Goal: Navigation & Orientation: Find specific page/section

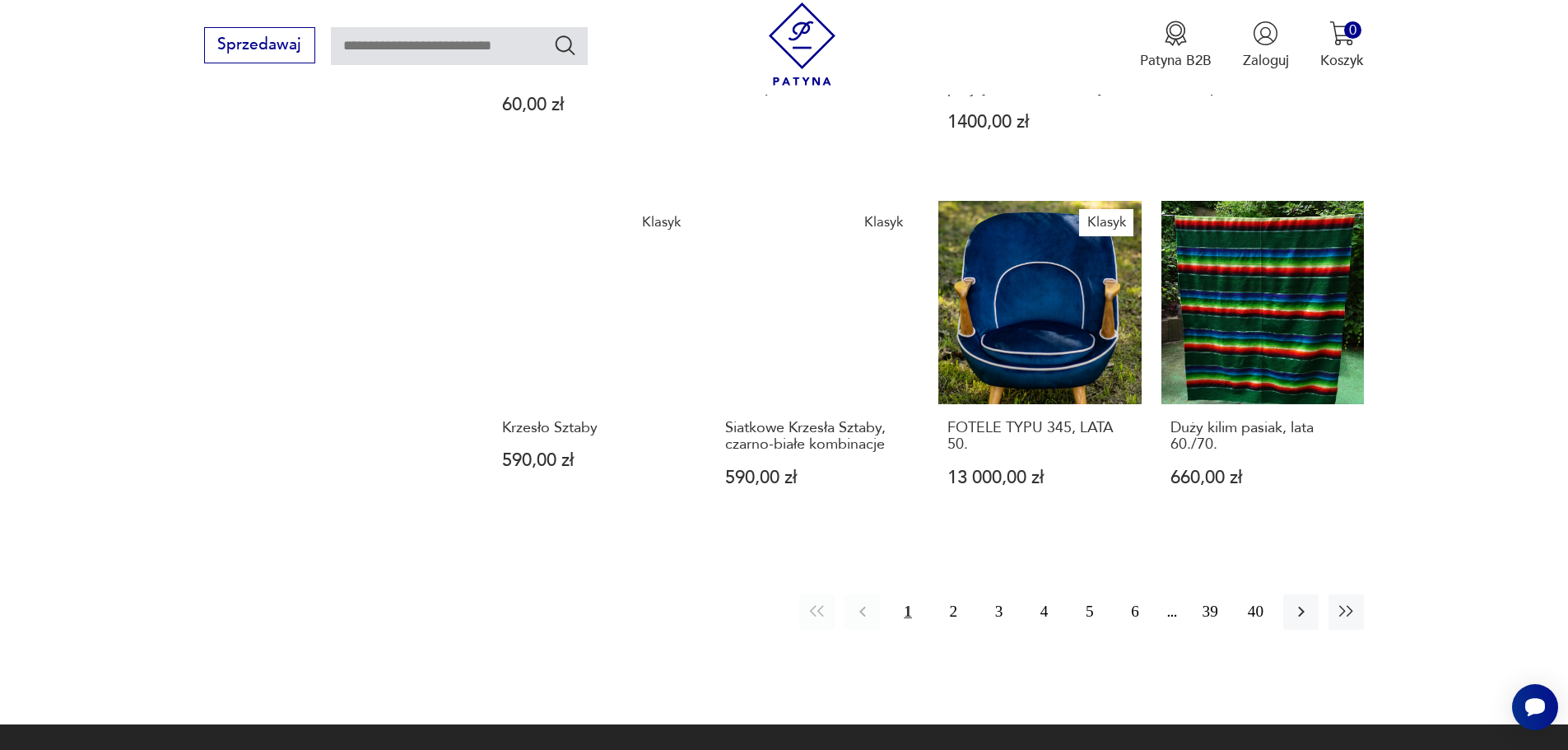
scroll to position [1426, 0]
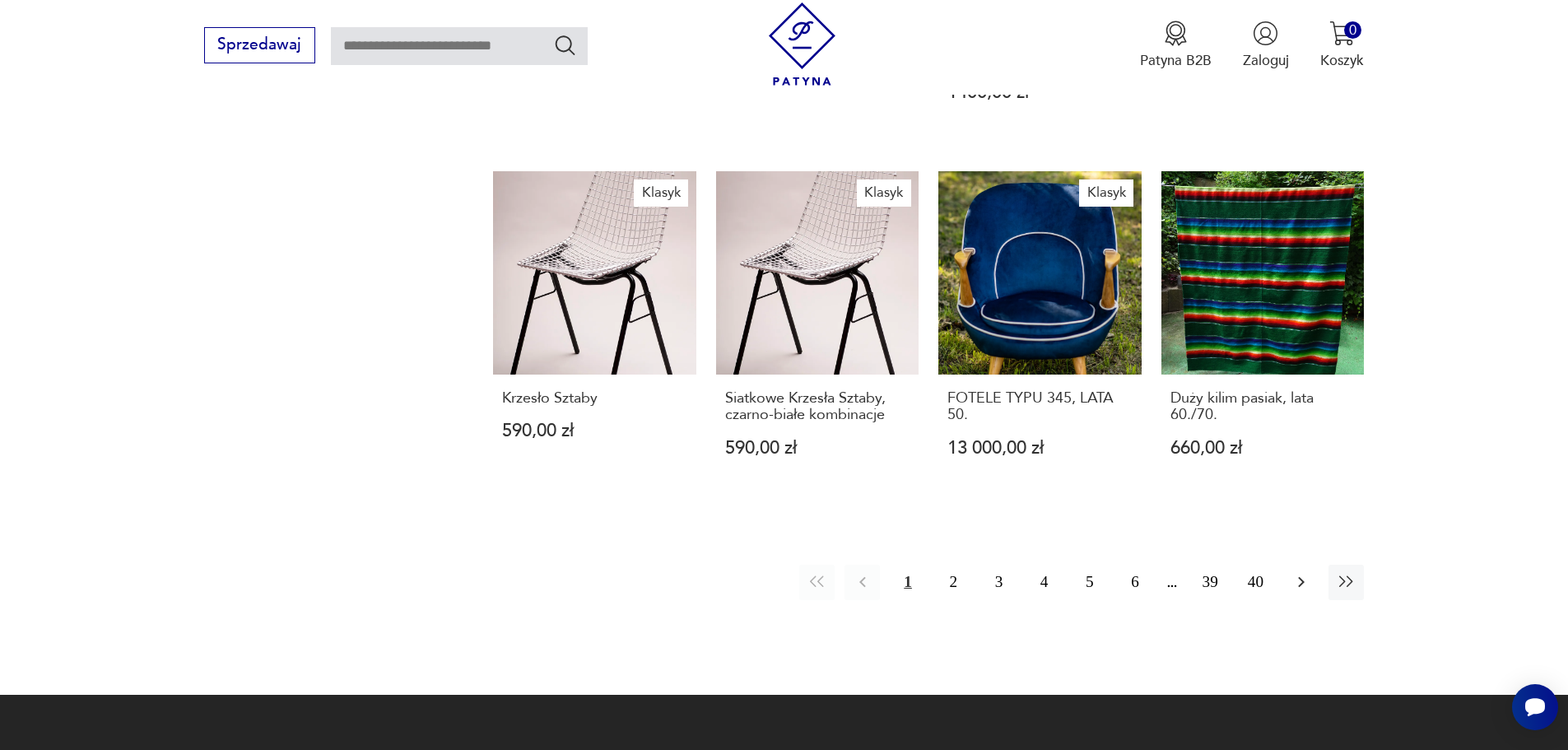
click at [1298, 572] on icon "button" at bounding box center [1301, 582] width 20 height 20
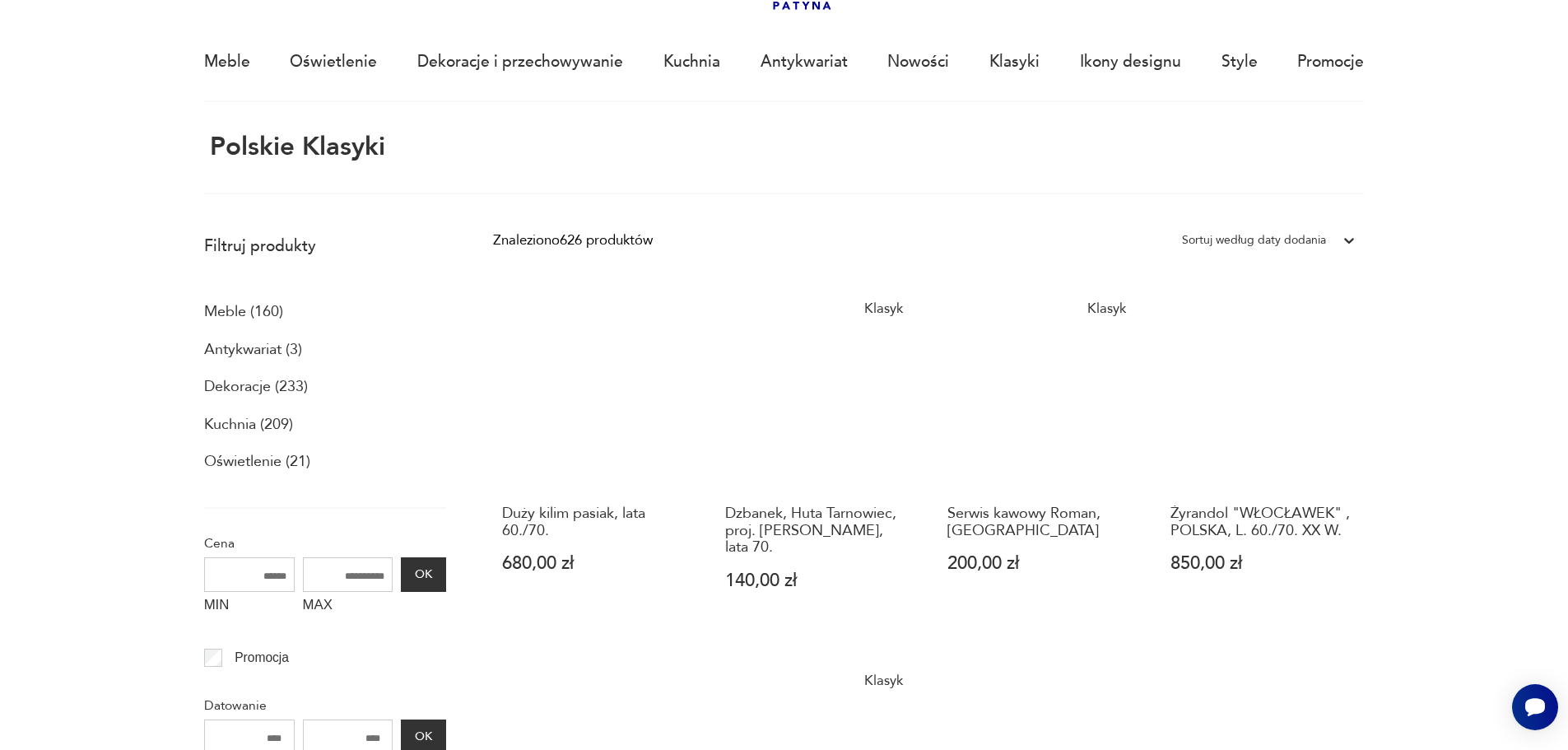
scroll to position [98, 0]
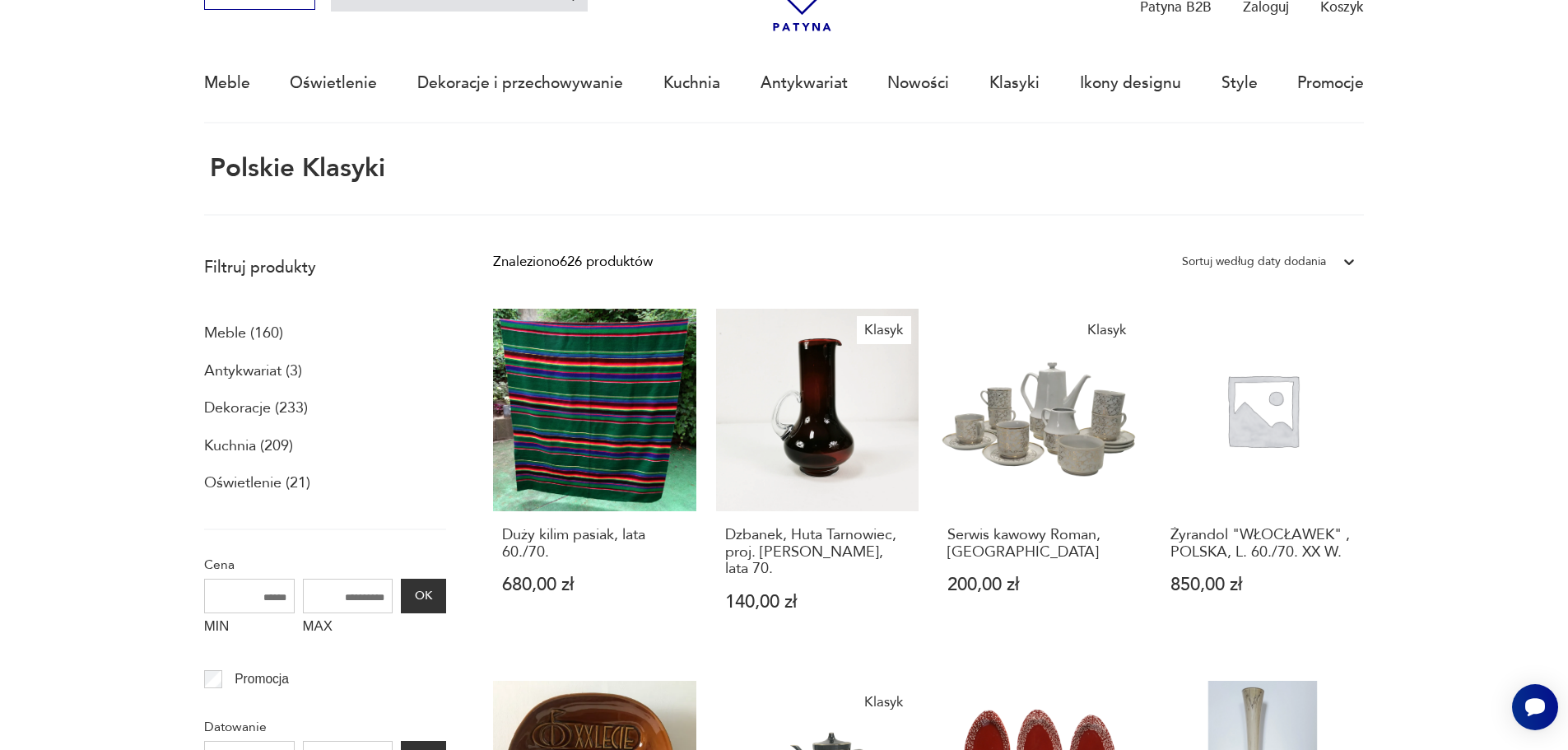
click at [227, 447] on p "Kuchnia (209)" at bounding box center [248, 445] width 89 height 28
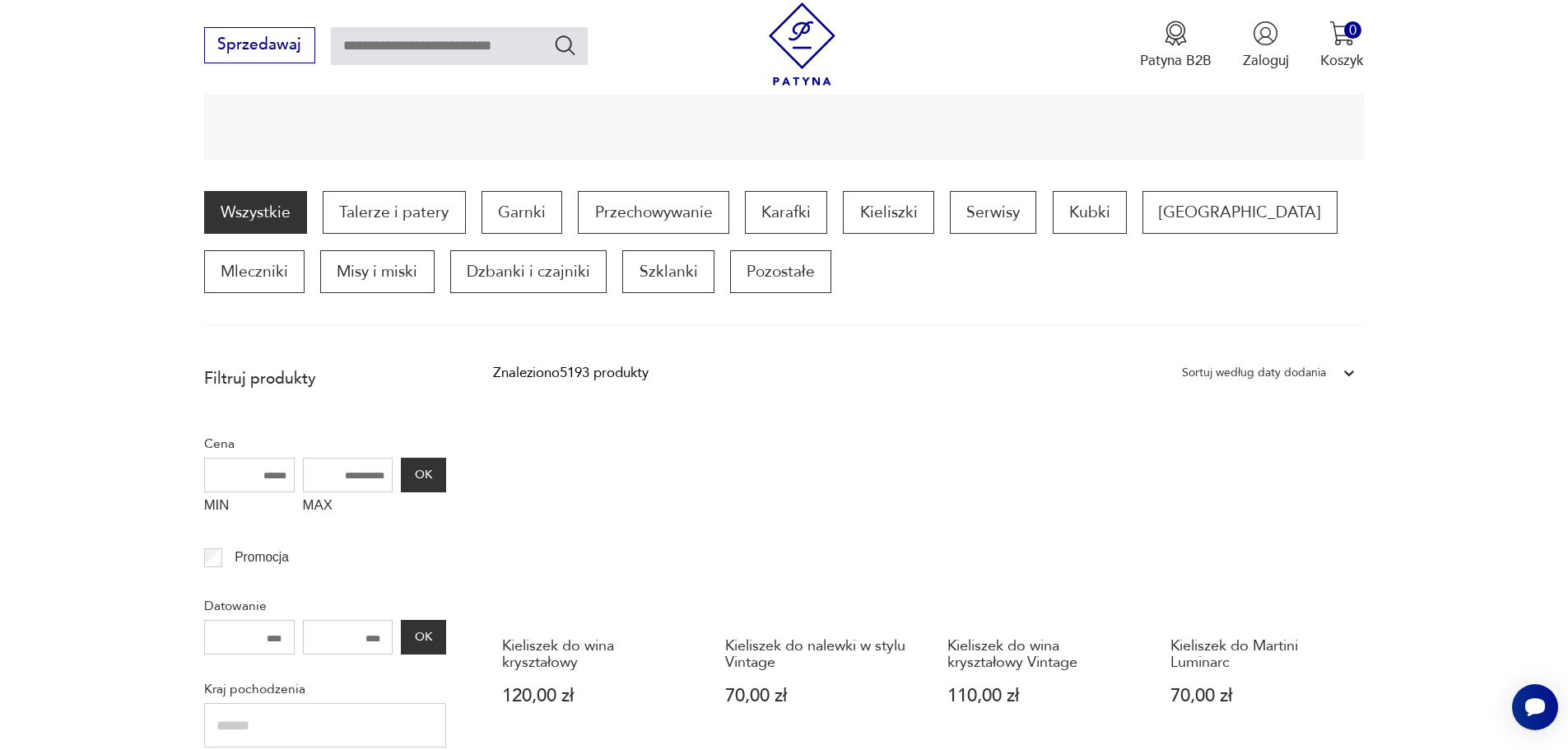
scroll to position [416, 0]
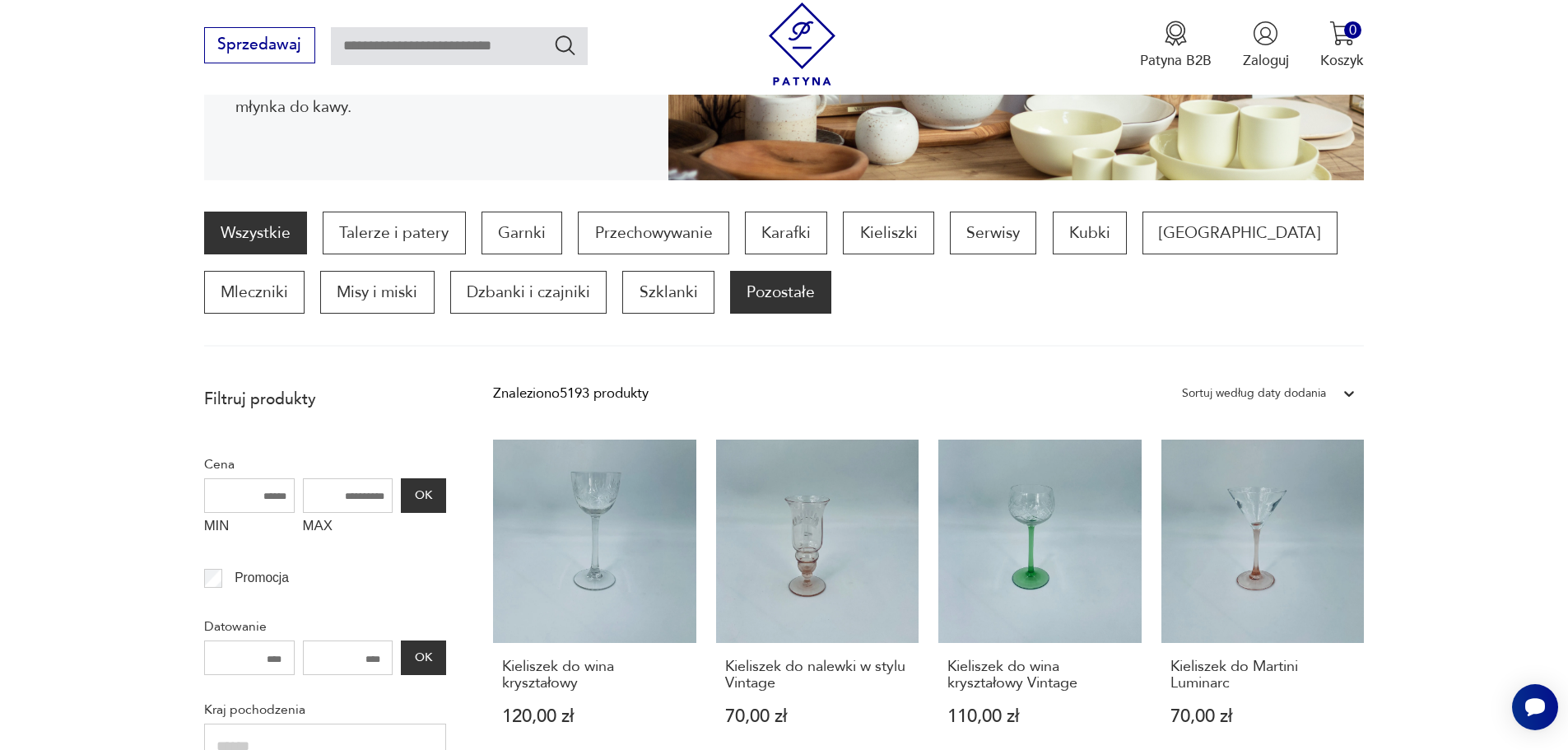
click at [730, 296] on p "Pozostałe" at bounding box center [781, 292] width 102 height 43
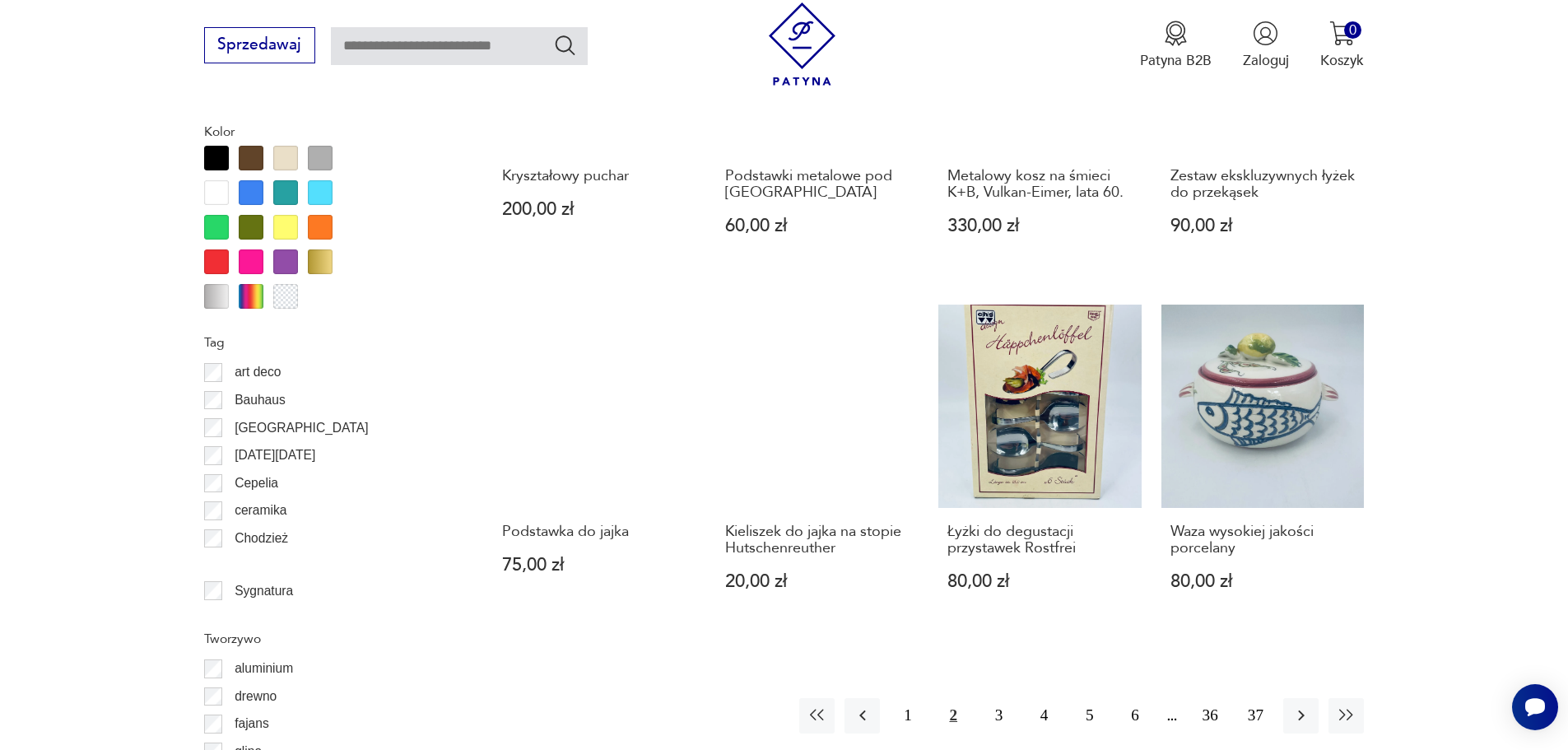
scroll to position [1947, 0]
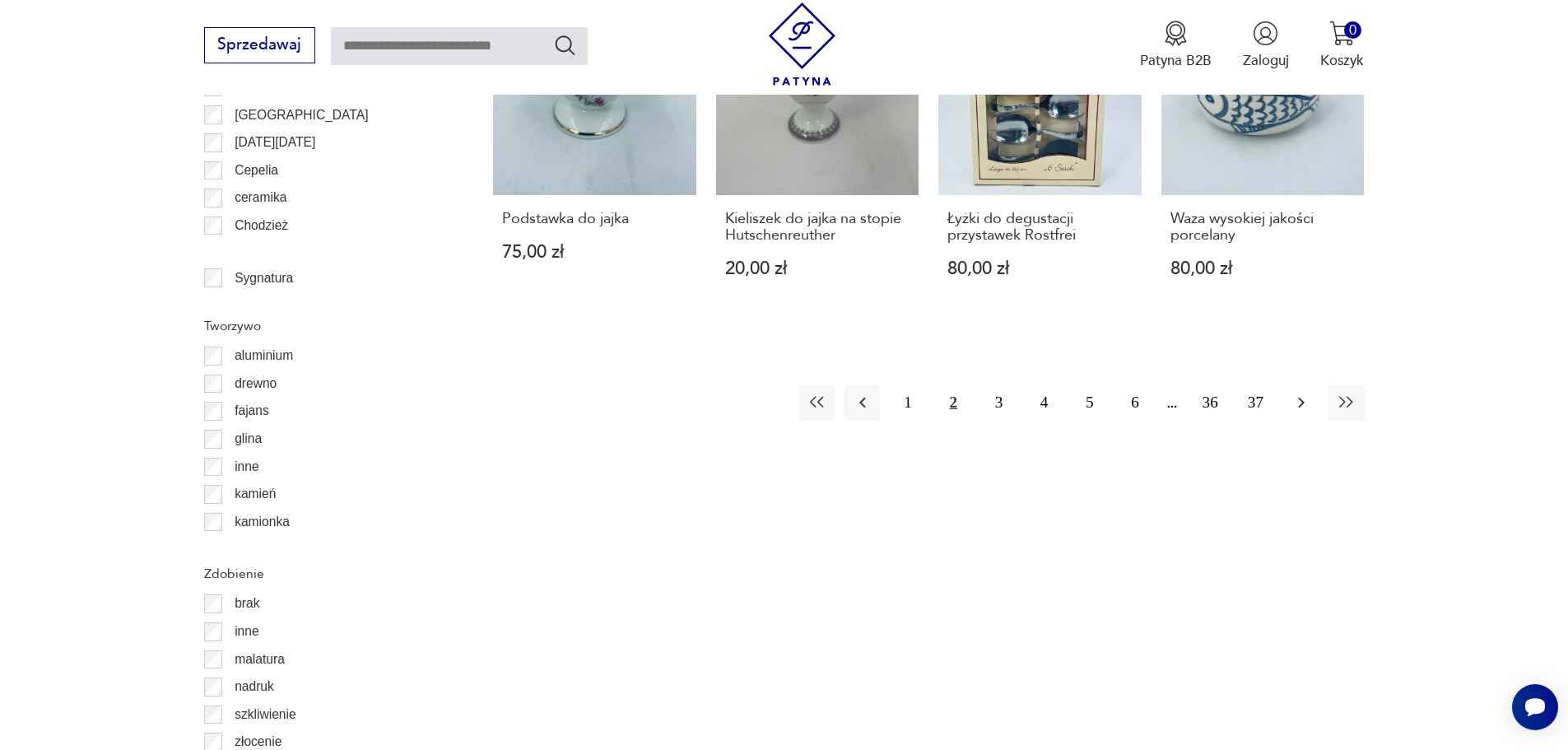
click at [1301, 399] on icon "button" at bounding box center [1301, 402] width 20 height 20
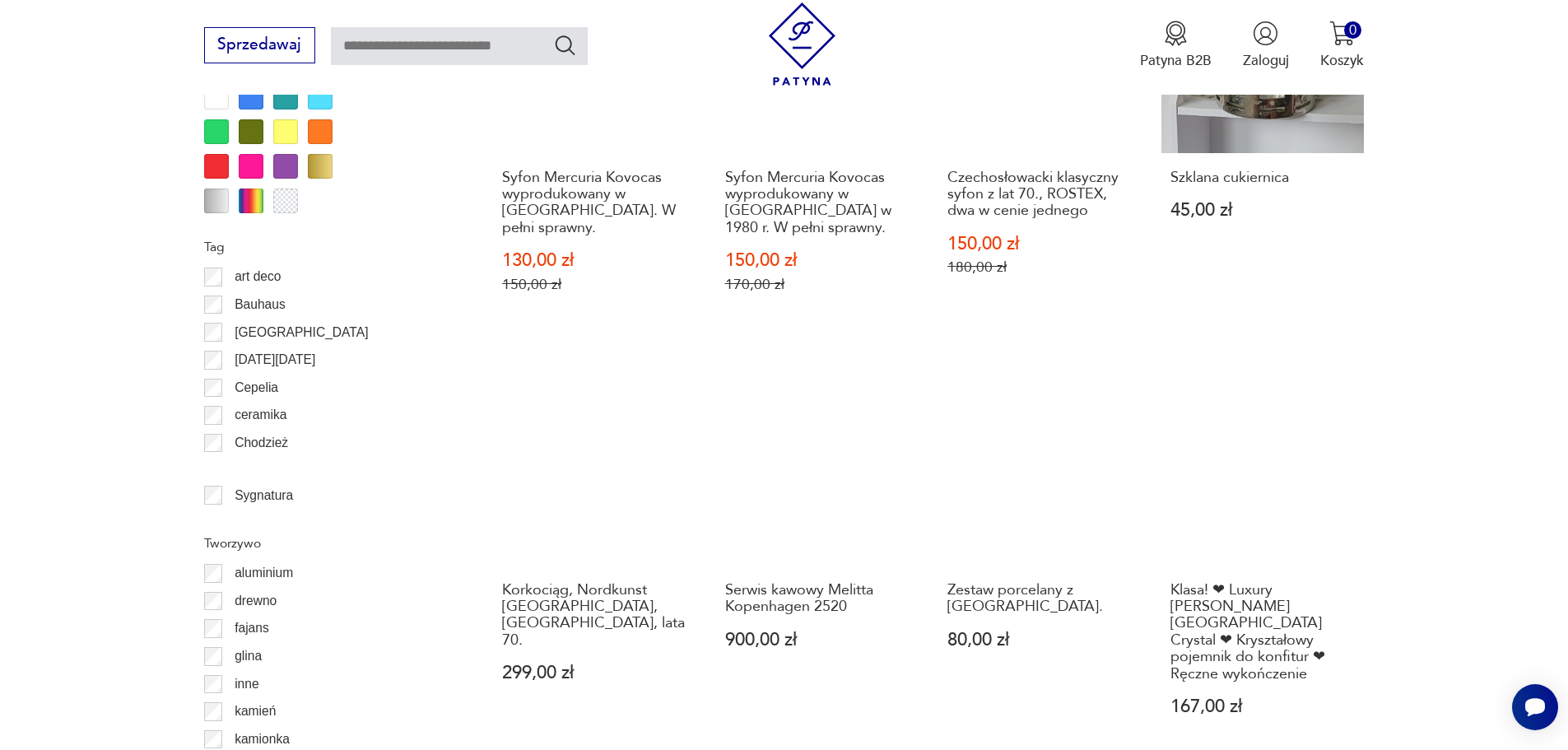
scroll to position [1865, 0]
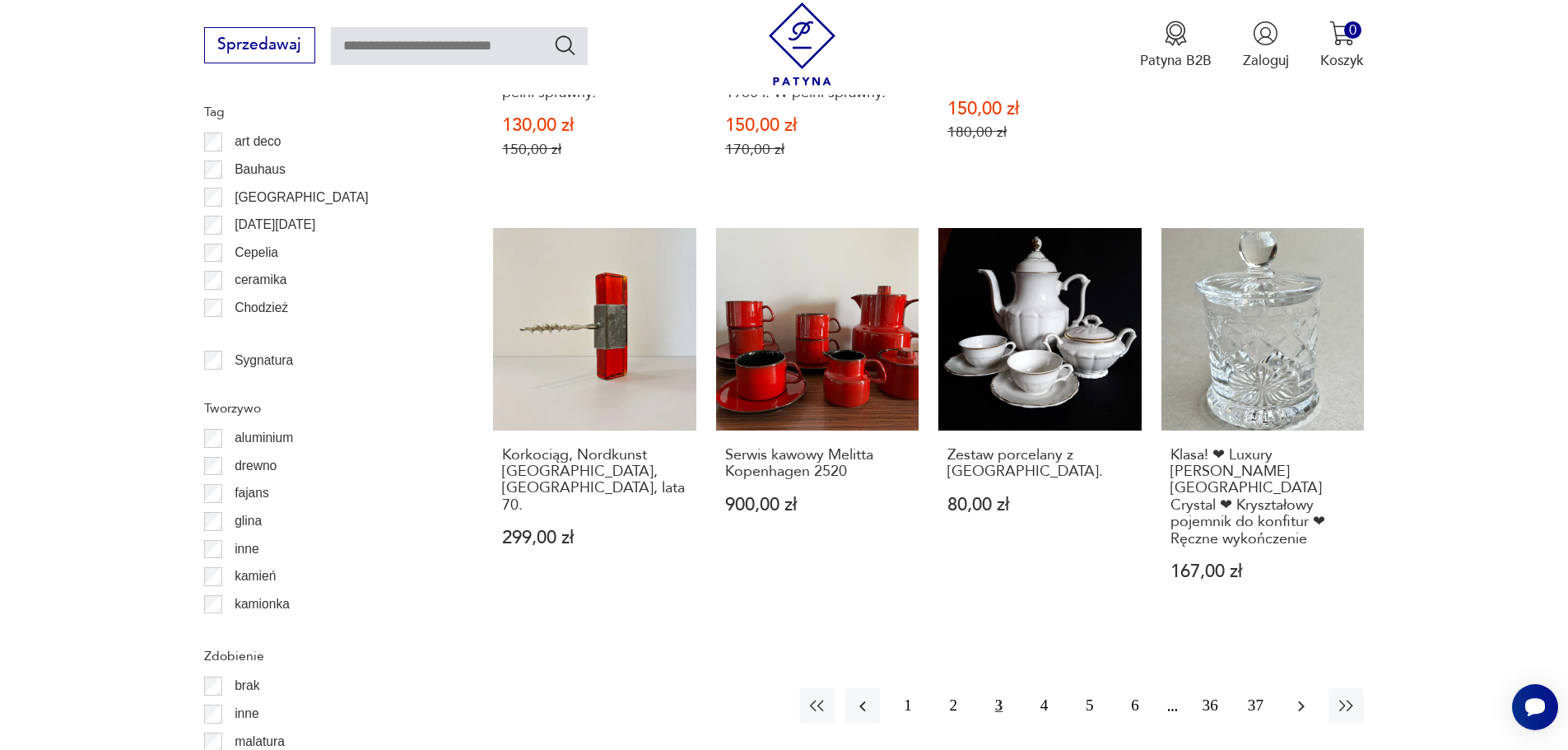
click at [1295, 696] on icon "button" at bounding box center [1301, 706] width 20 height 20
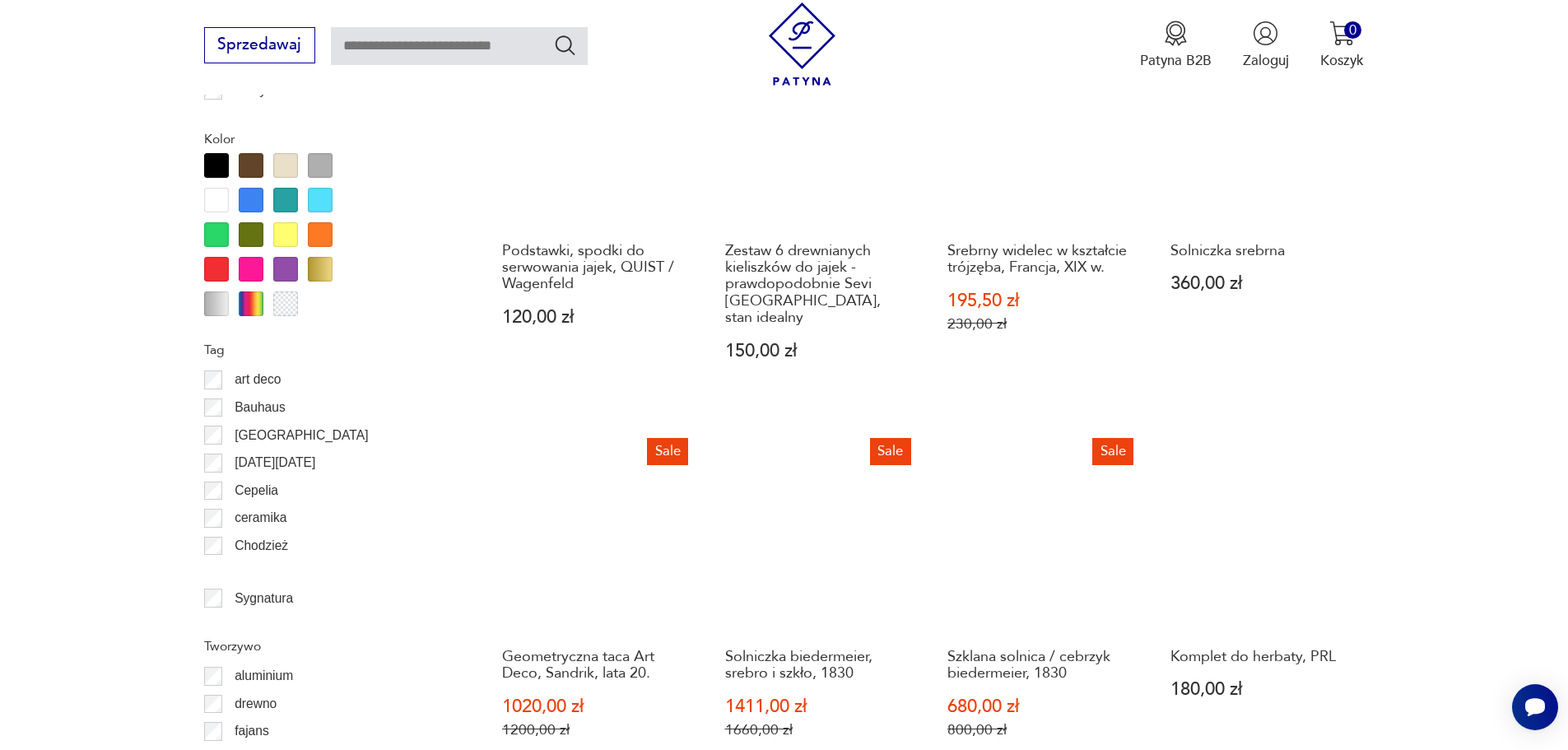
scroll to position [1865, 0]
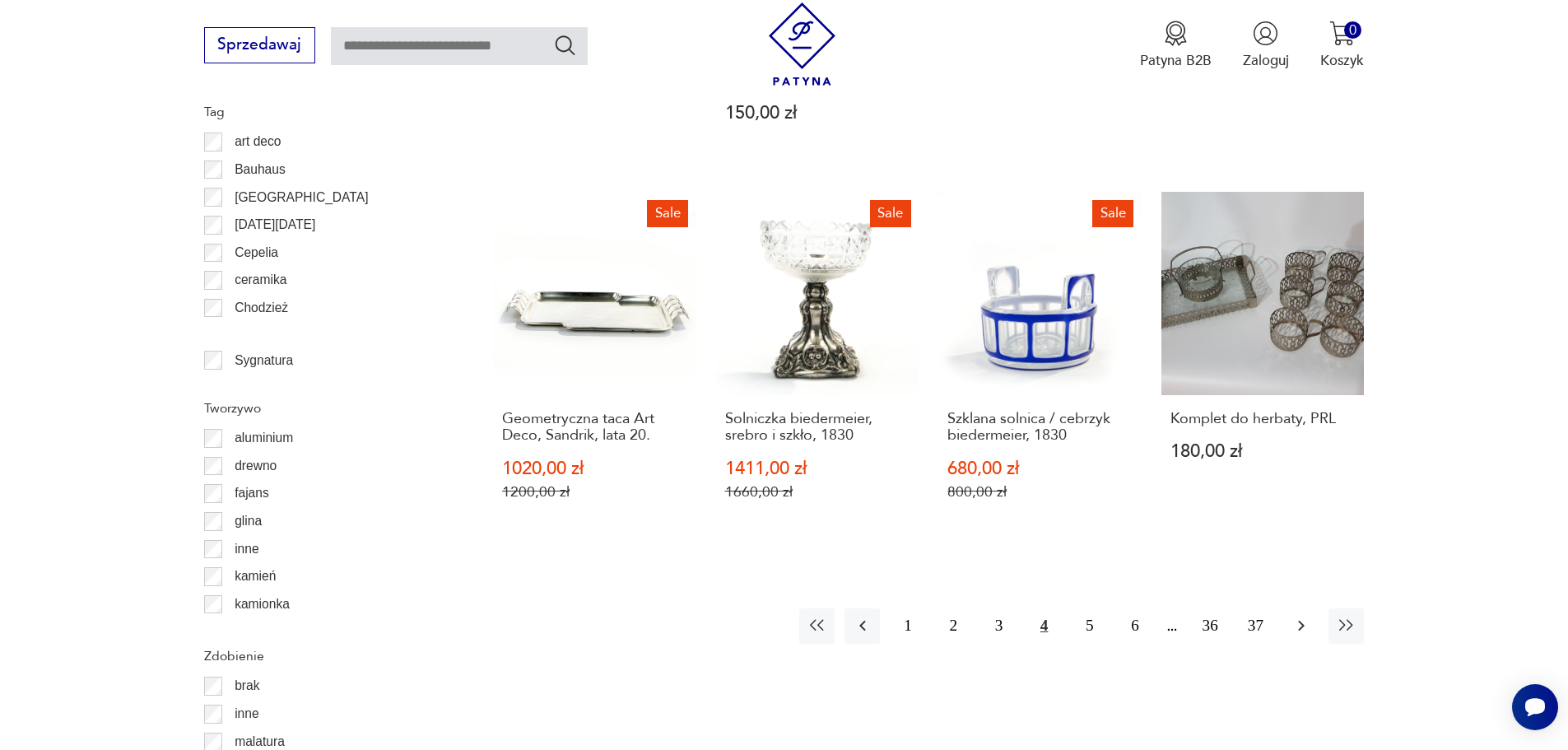
click at [1310, 615] on icon "button" at bounding box center [1301, 625] width 20 height 20
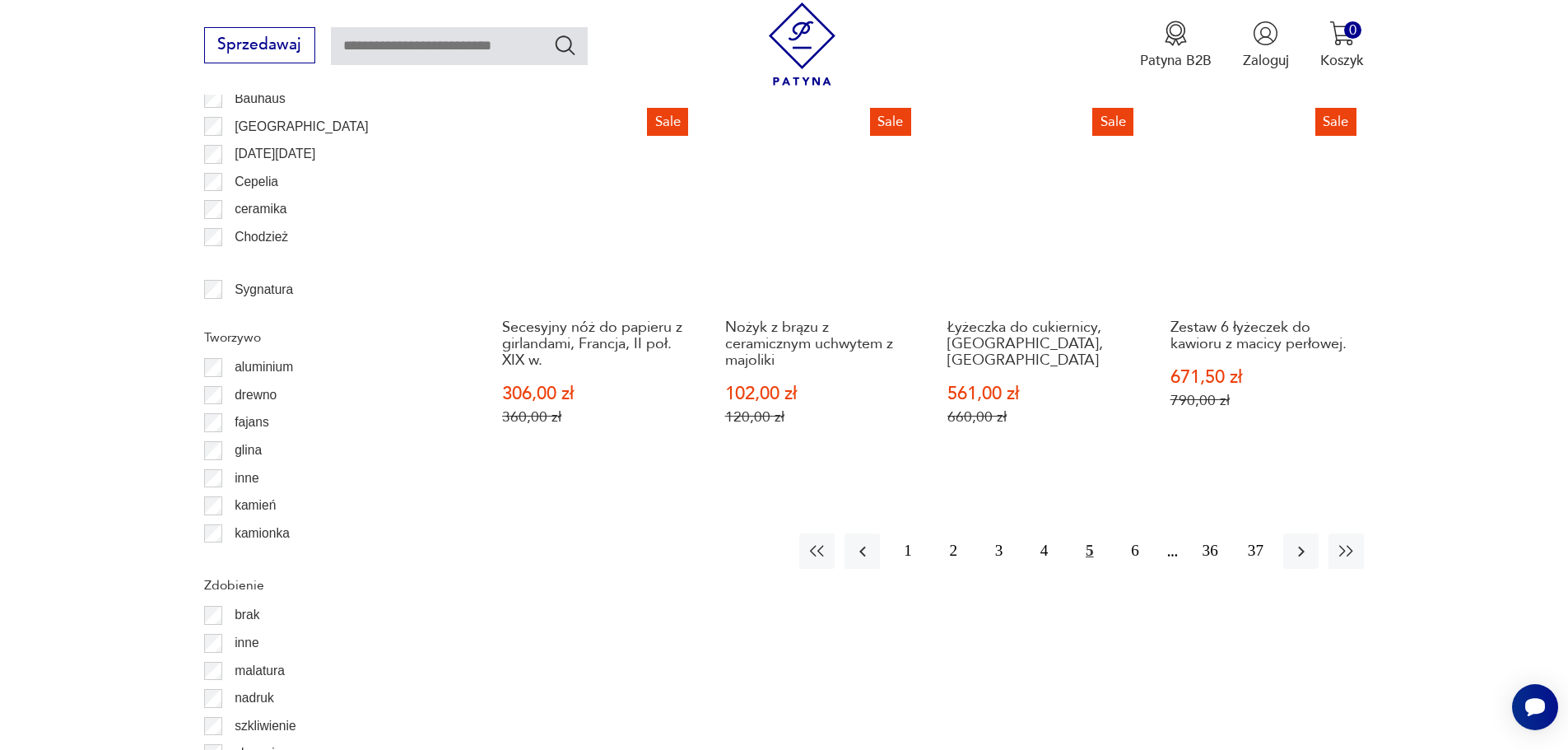
scroll to position [2029, 0]
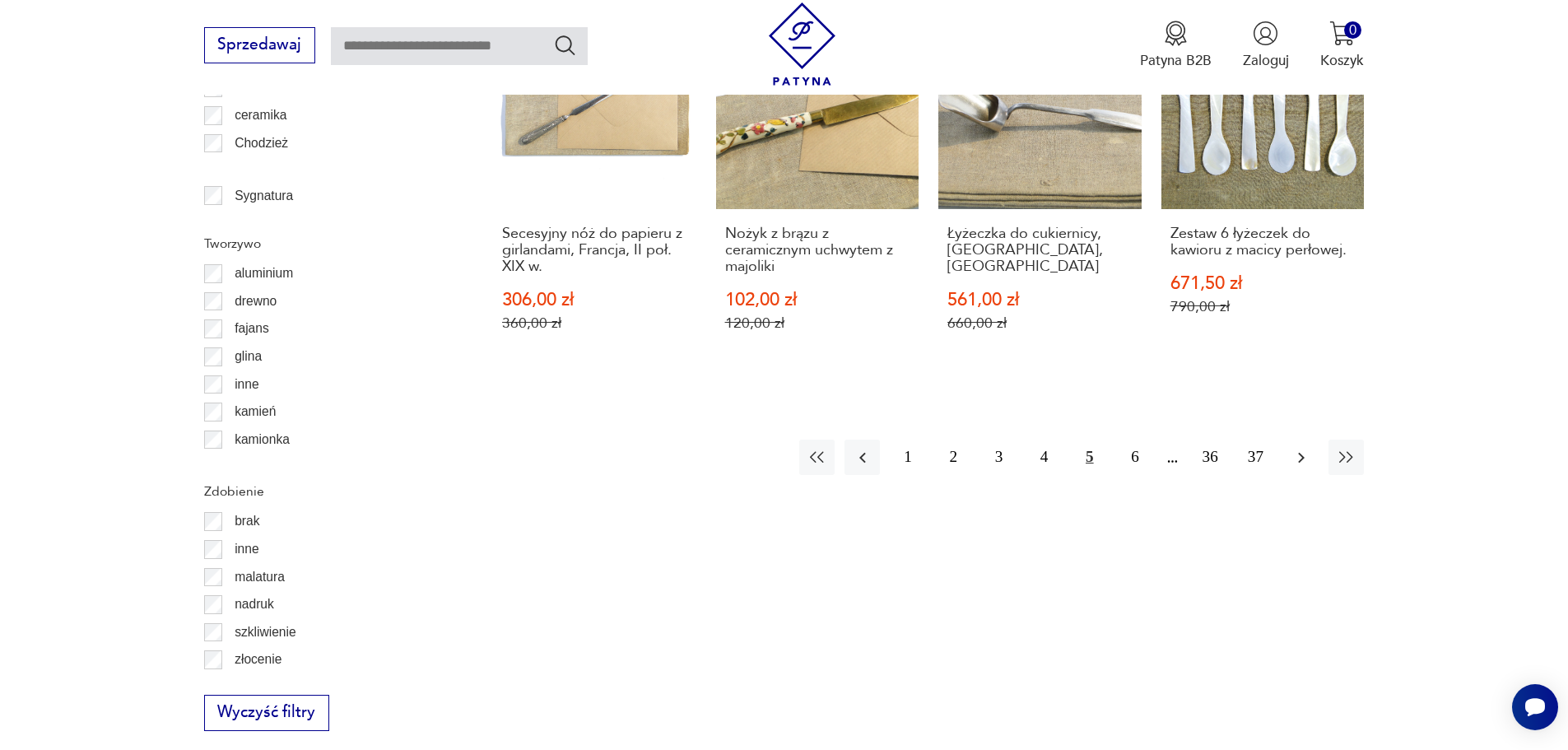
click at [1298, 447] on icon "button" at bounding box center [1301, 457] width 20 height 20
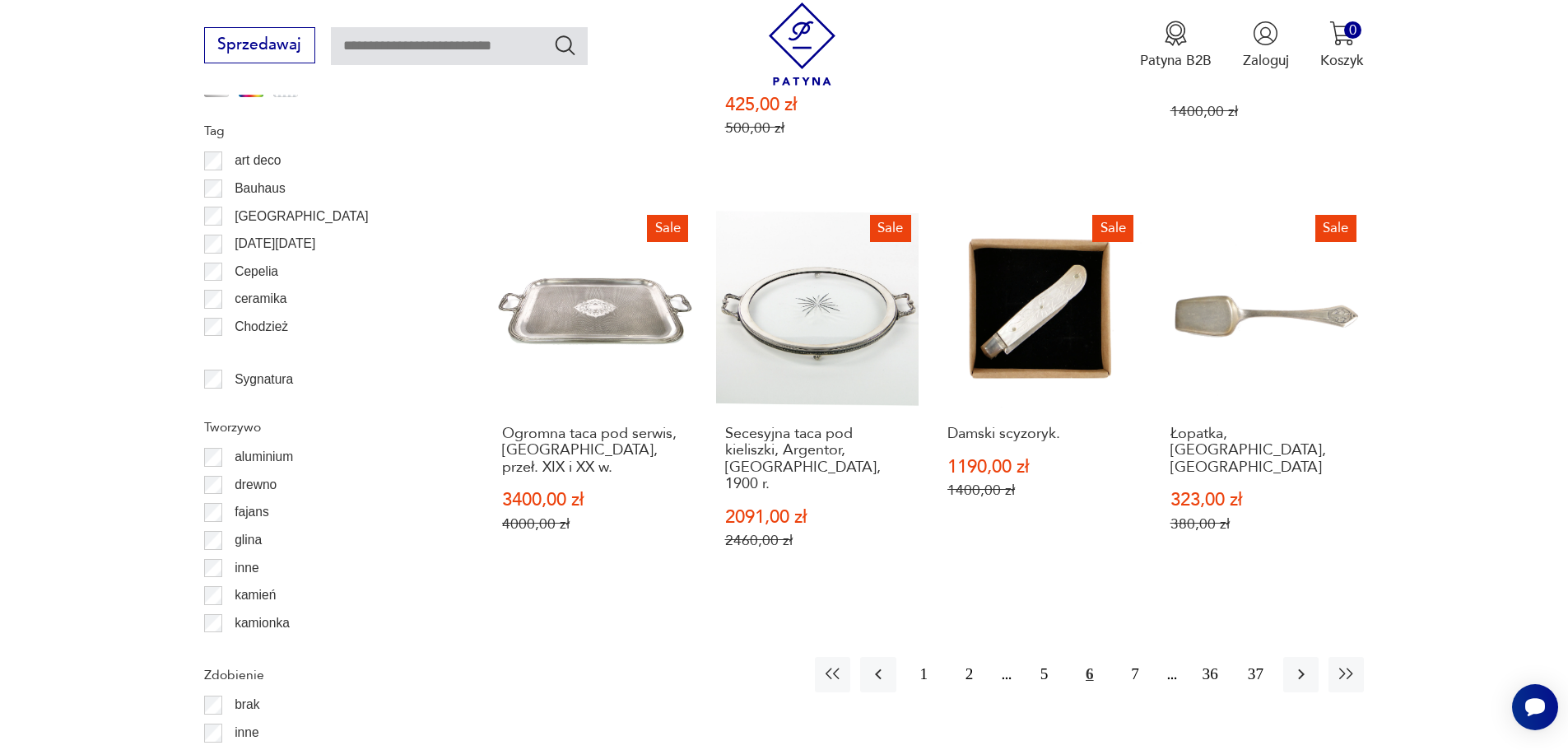
scroll to position [1865, 0]
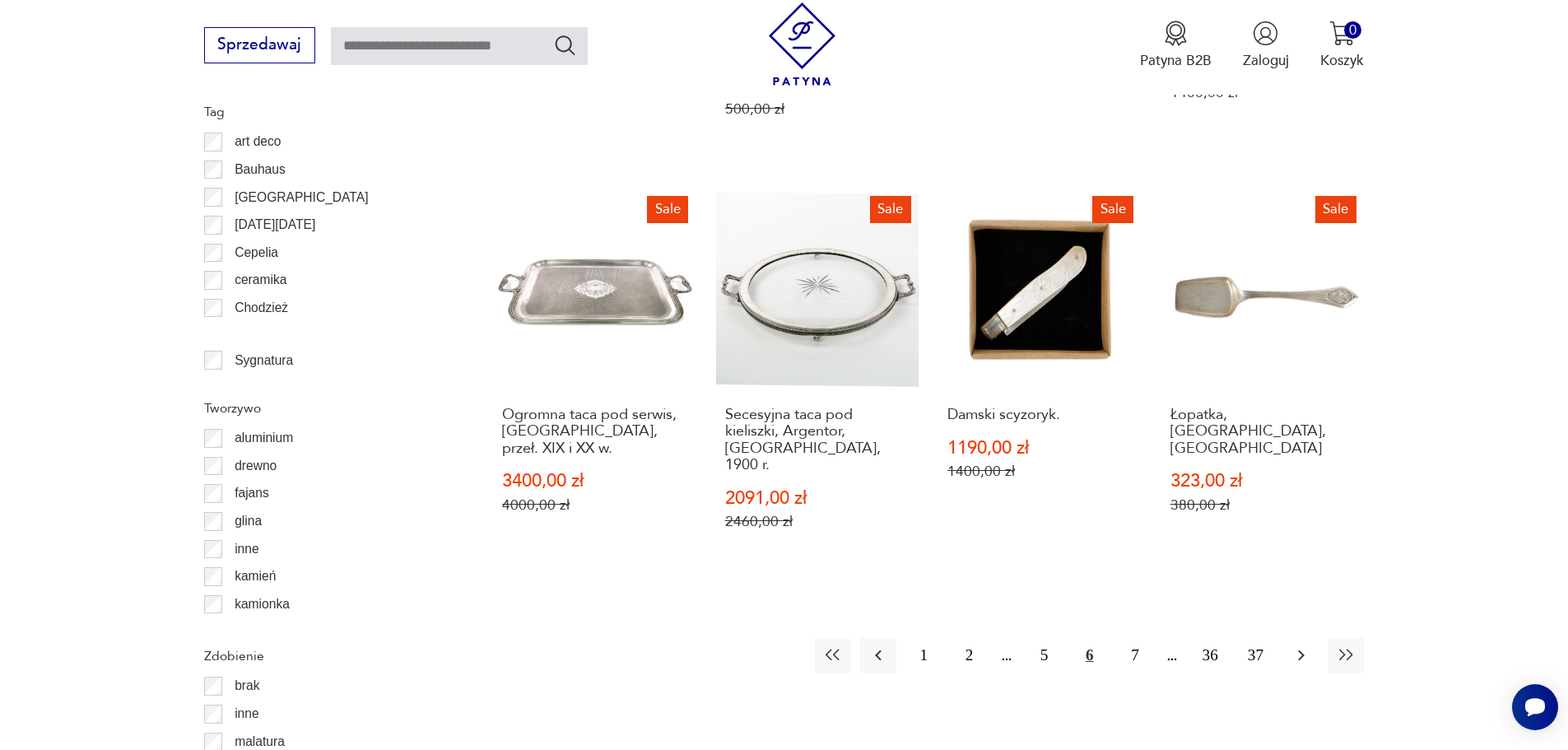
click at [1304, 646] on icon "button" at bounding box center [1301, 655] width 20 height 20
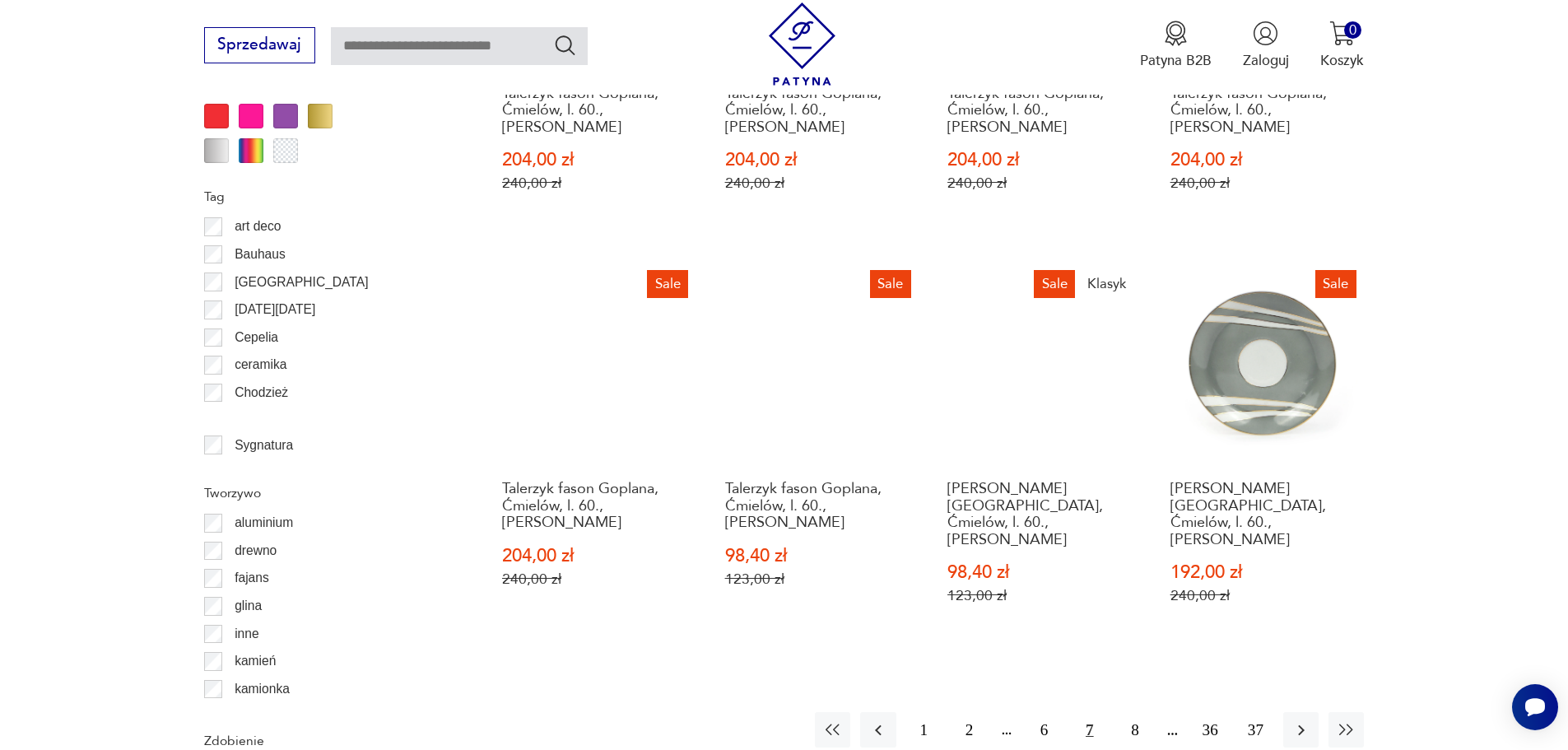
scroll to position [2029, 0]
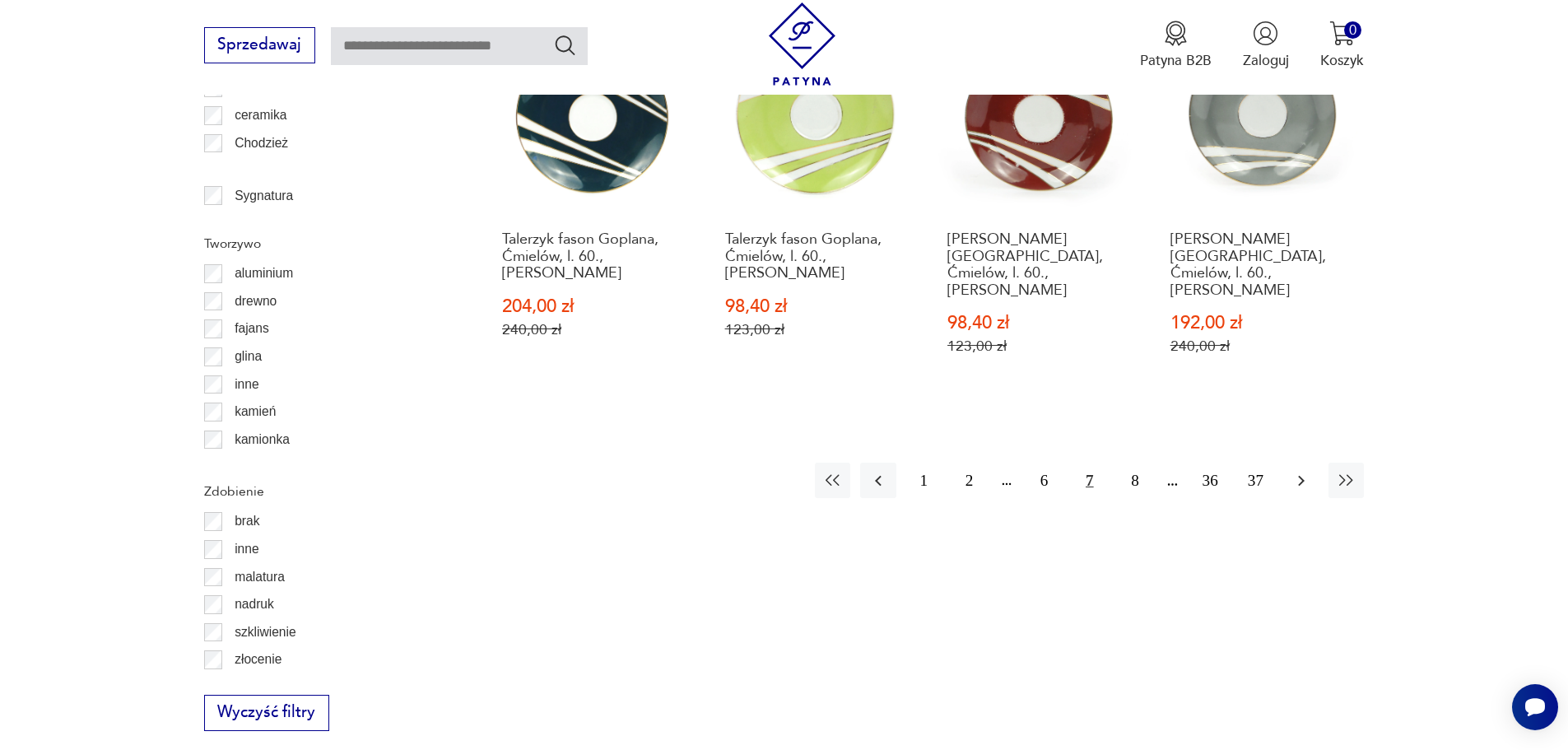
drag, startPoint x: 1299, startPoint y: 400, endPoint x: 1311, endPoint y: 399, distance: 12.0
click at [1299, 475] on icon "button" at bounding box center [1301, 479] width 7 height 11
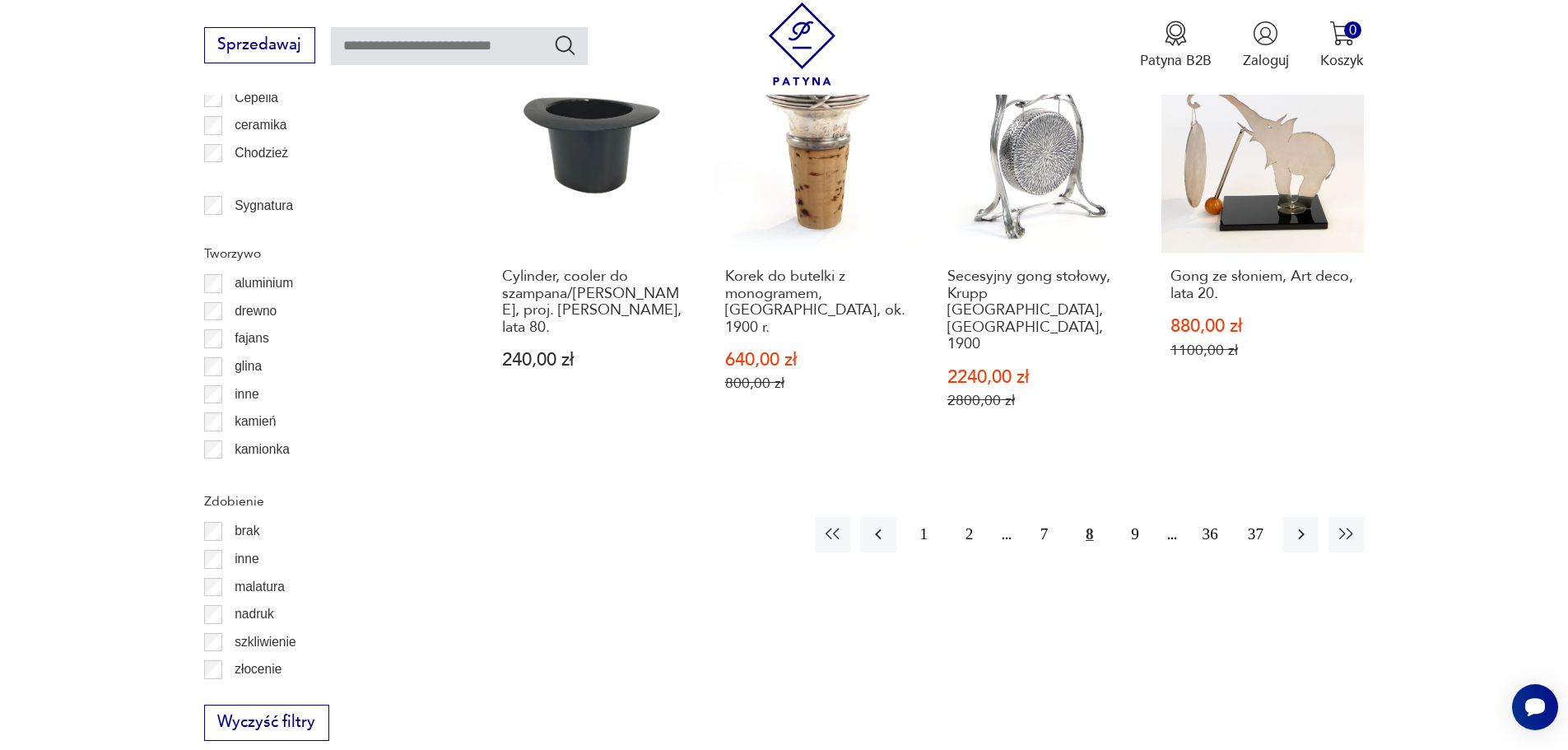
scroll to position [2029, 0]
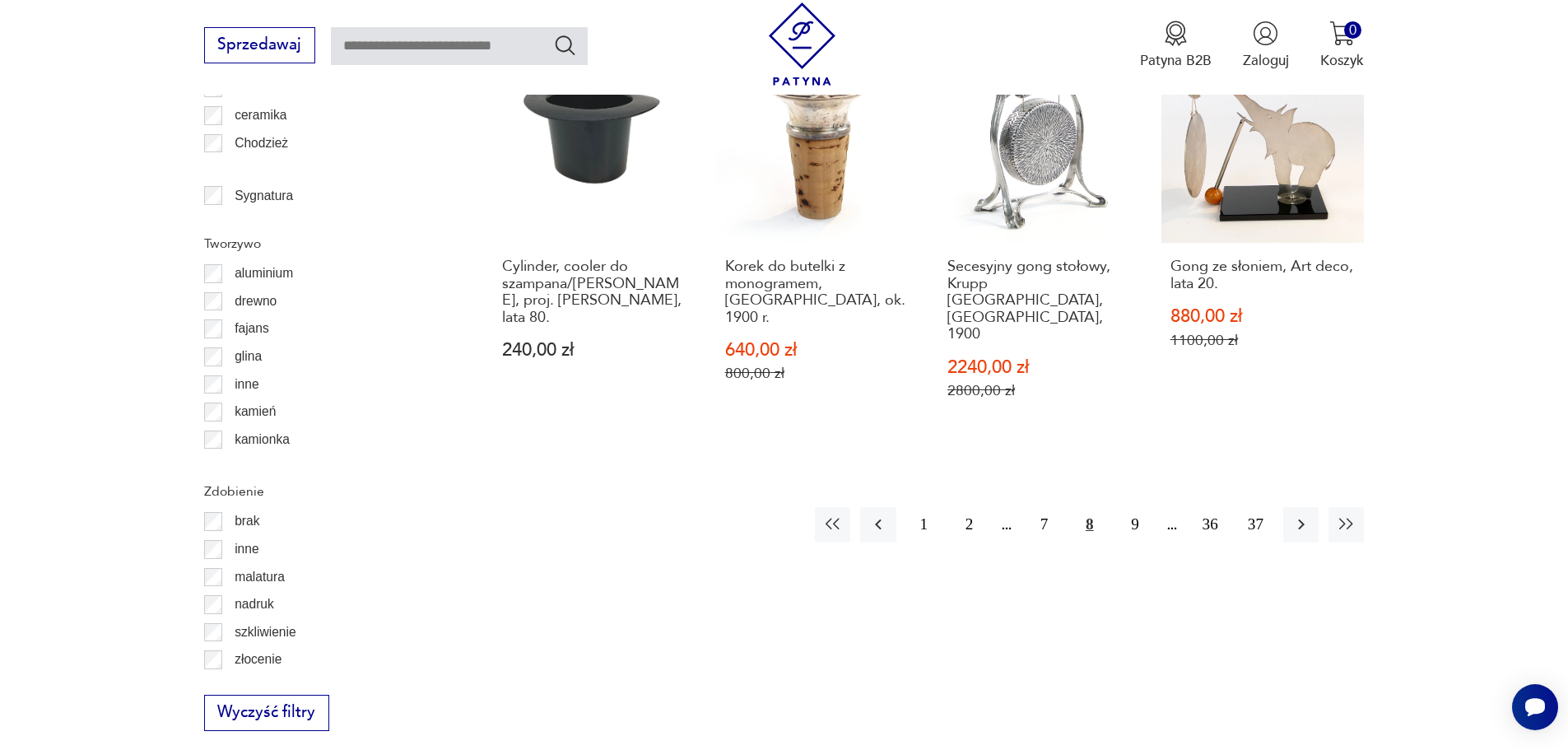
drag, startPoint x: 1308, startPoint y: 454, endPoint x: 1322, endPoint y: 446, distance: 16.1
click at [1308, 515] on icon "button" at bounding box center [1301, 524] width 20 height 20
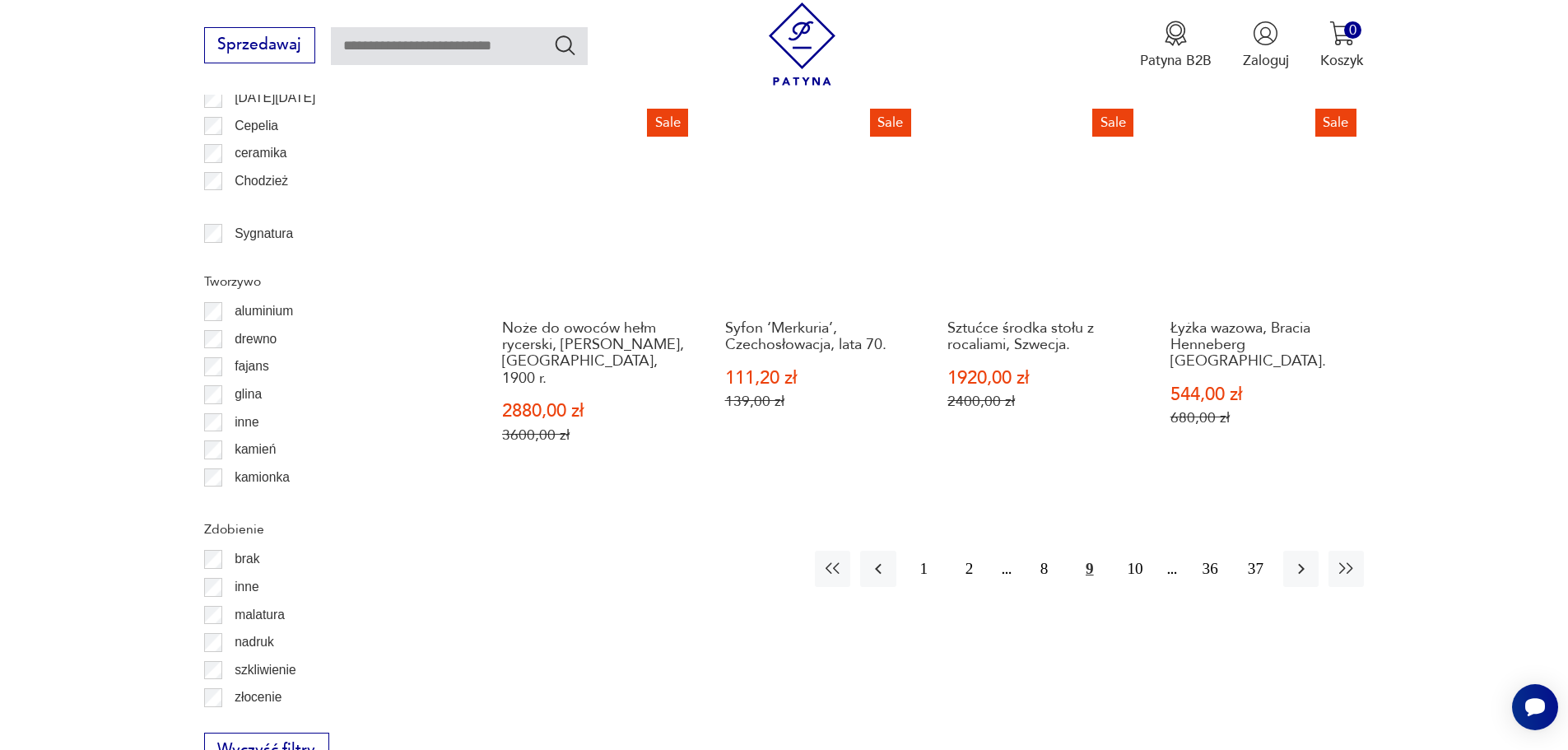
scroll to position [2029, 0]
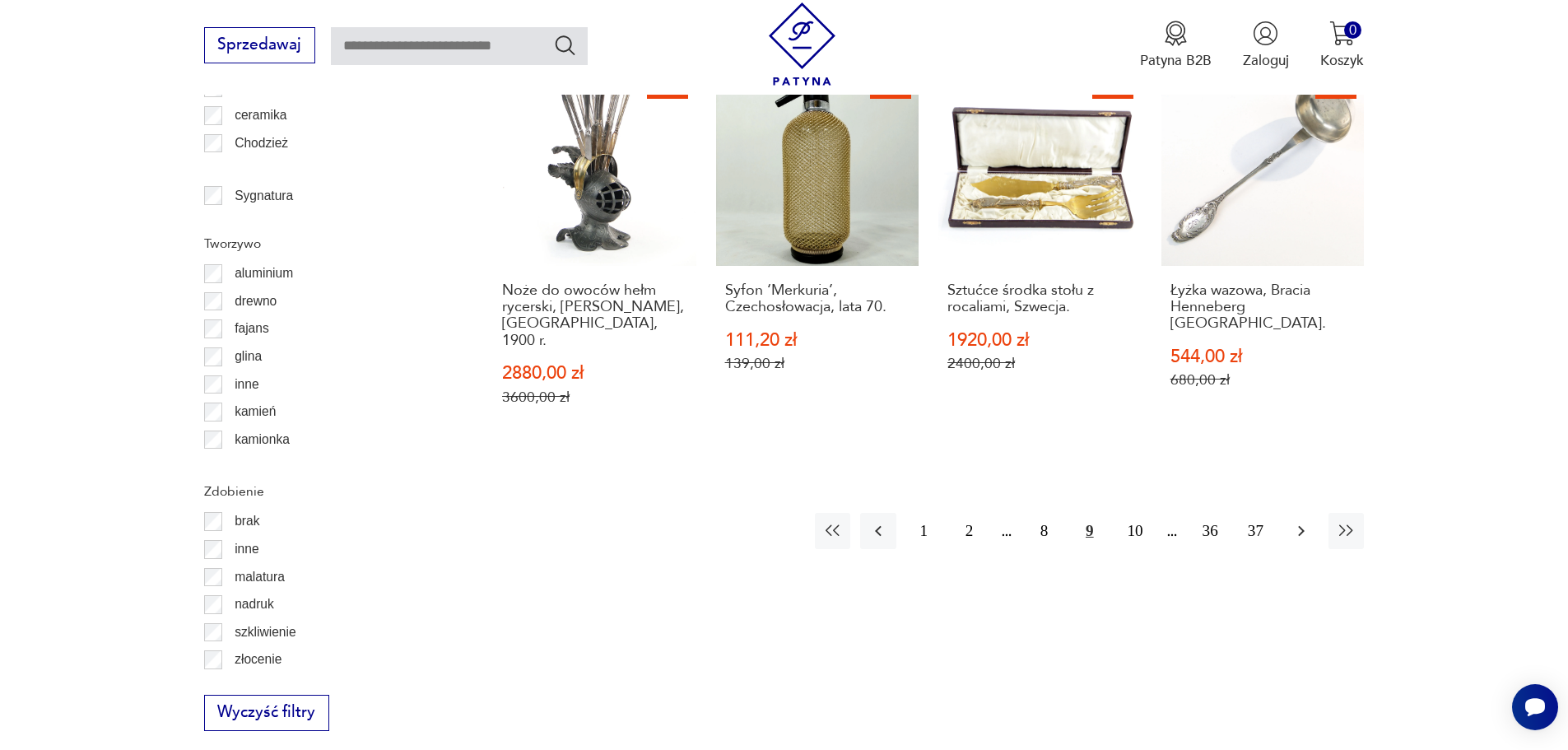
click at [1300, 521] on icon "button" at bounding box center [1301, 530] width 20 height 20
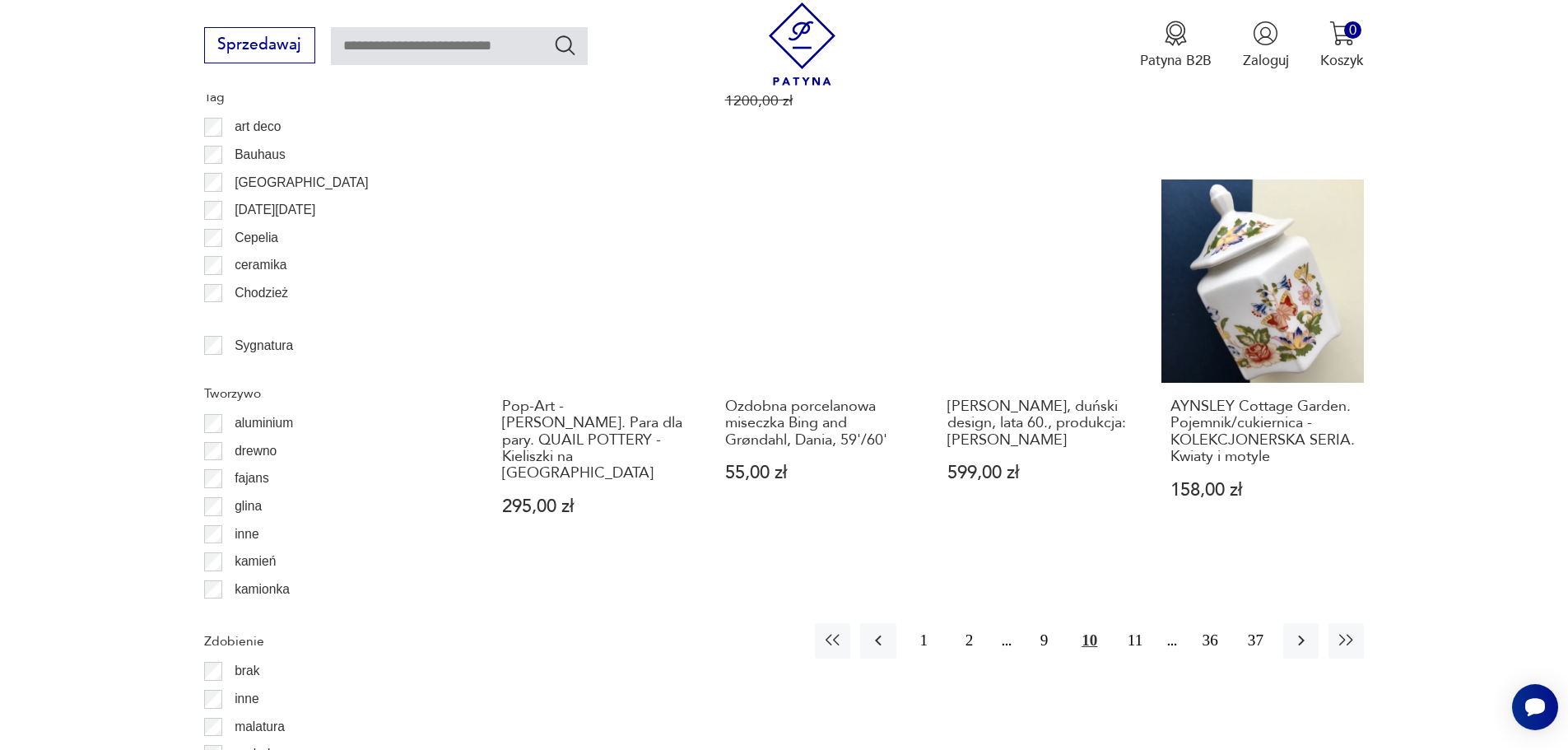
scroll to position [1947, 0]
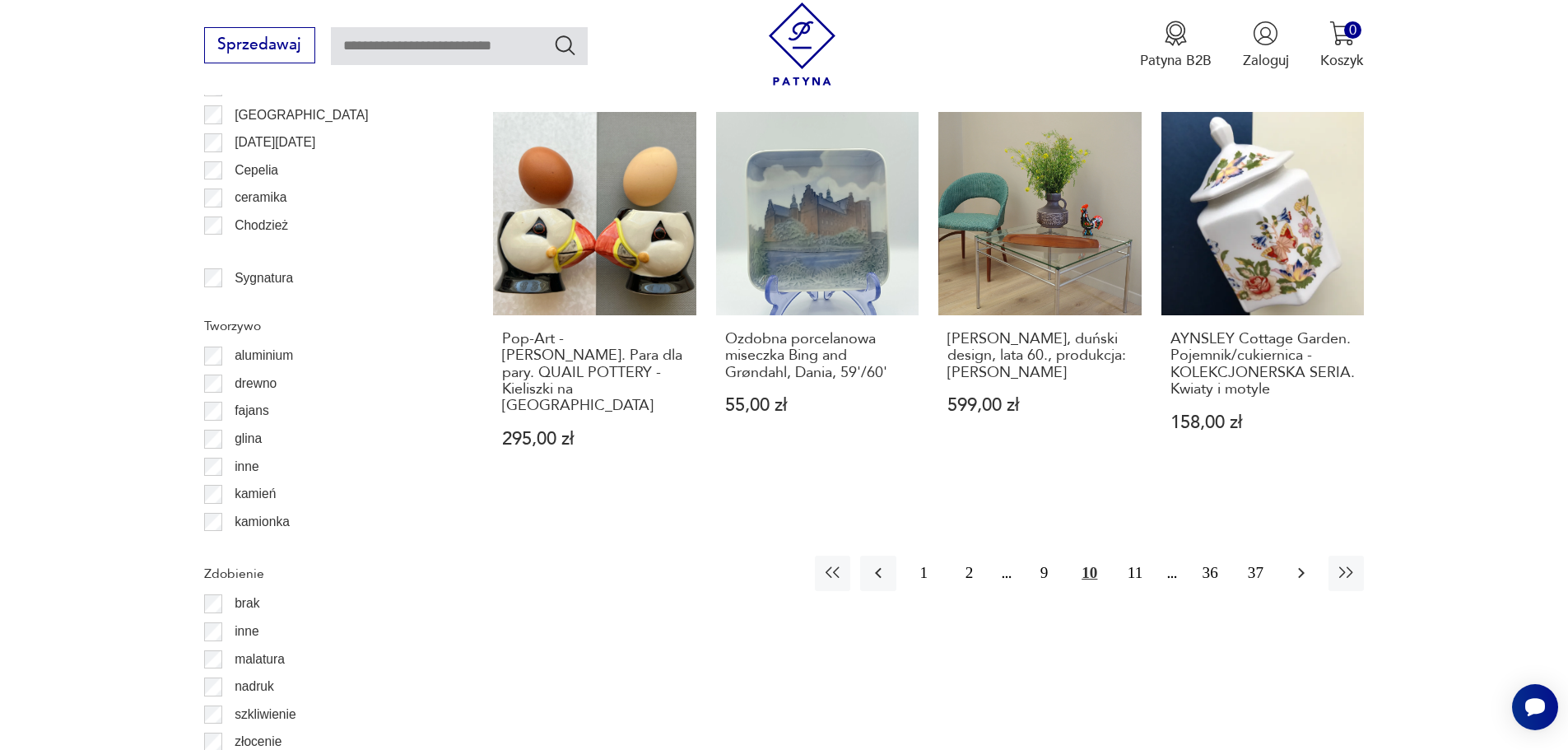
click at [1300, 562] on icon "button" at bounding box center [1301, 572] width 20 height 20
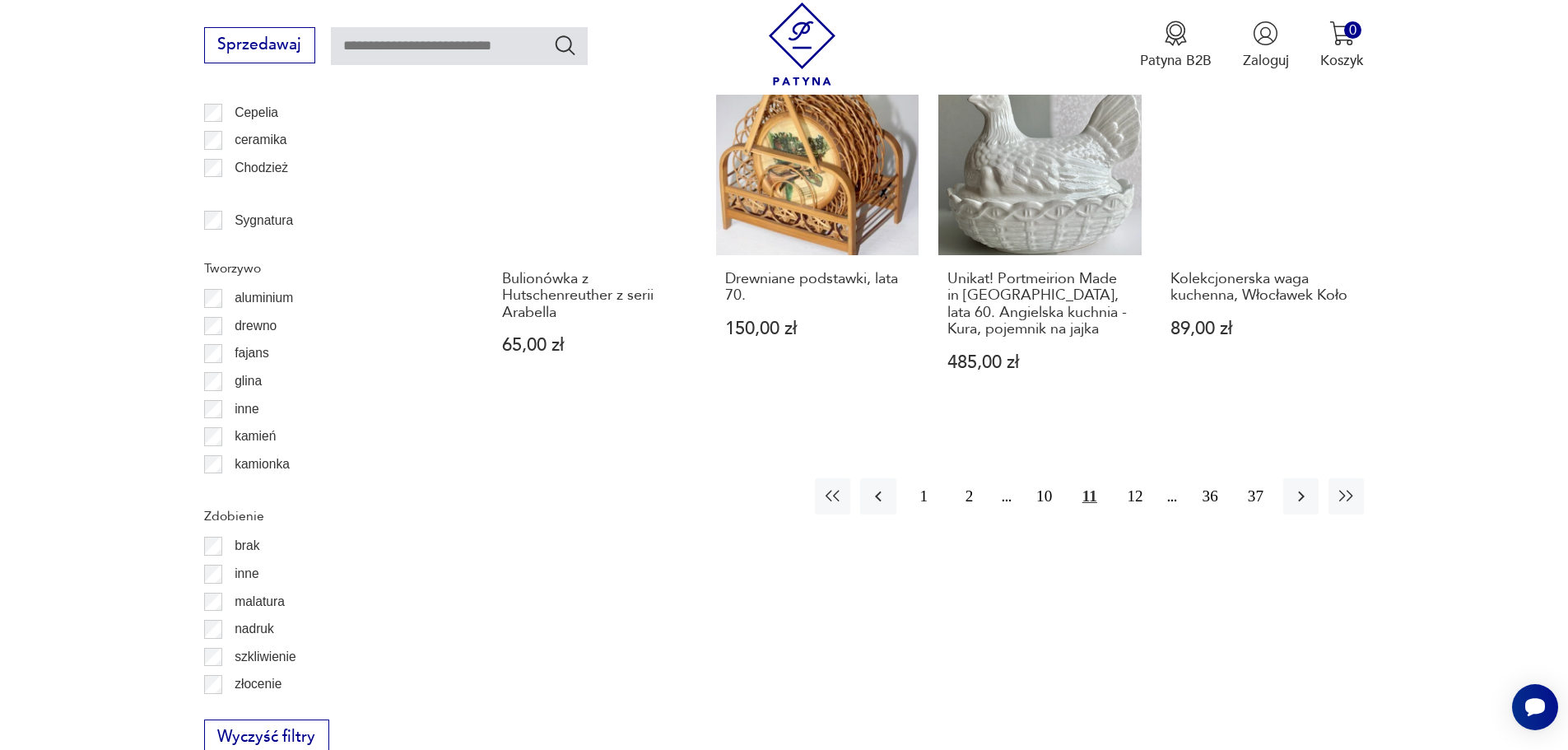
scroll to position [2029, 0]
